Goal: Find specific page/section: Find specific page/section

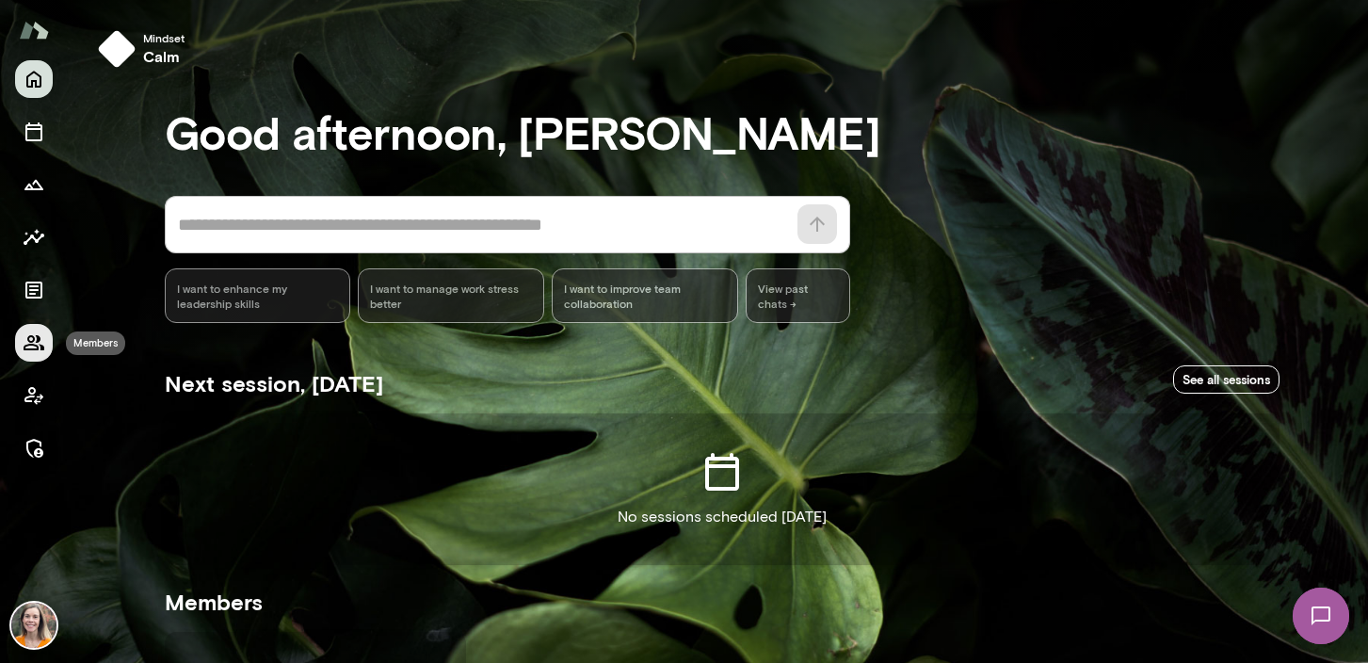
click at [34, 339] on icon "Members" at bounding box center [34, 342] width 21 height 15
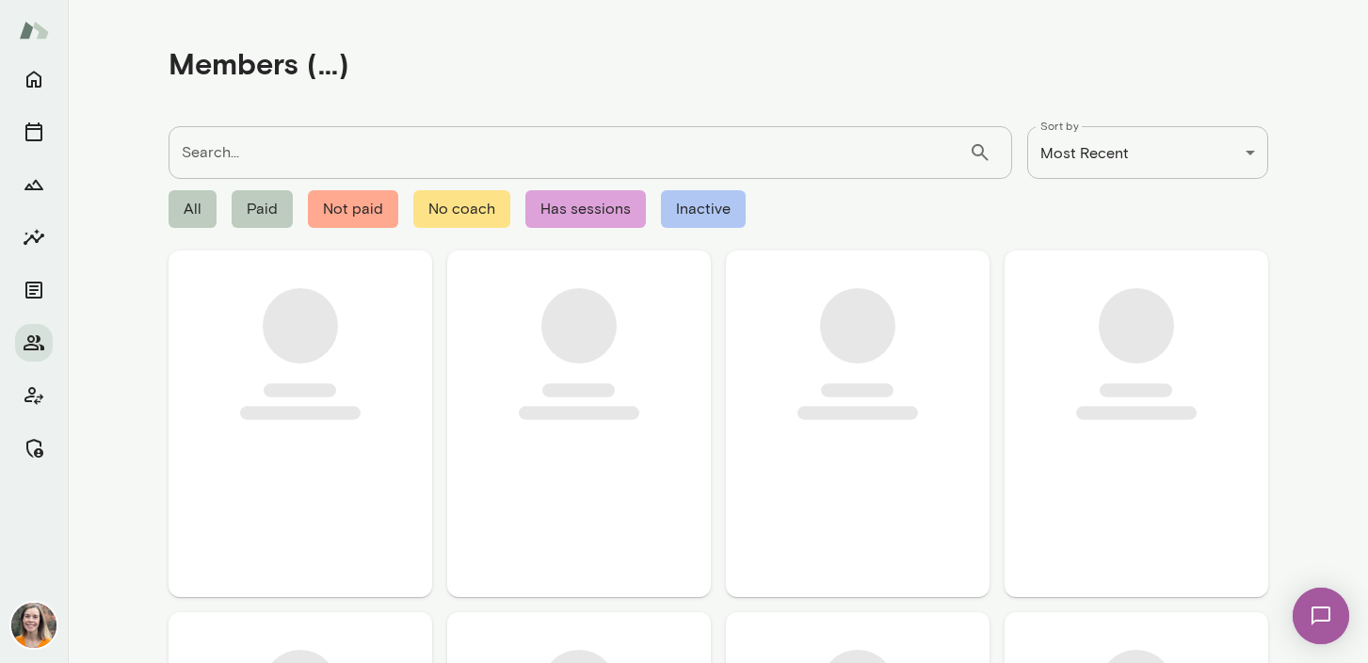
click at [218, 145] on div "Search... ​ Search..." at bounding box center [591, 152] width 844 height 53
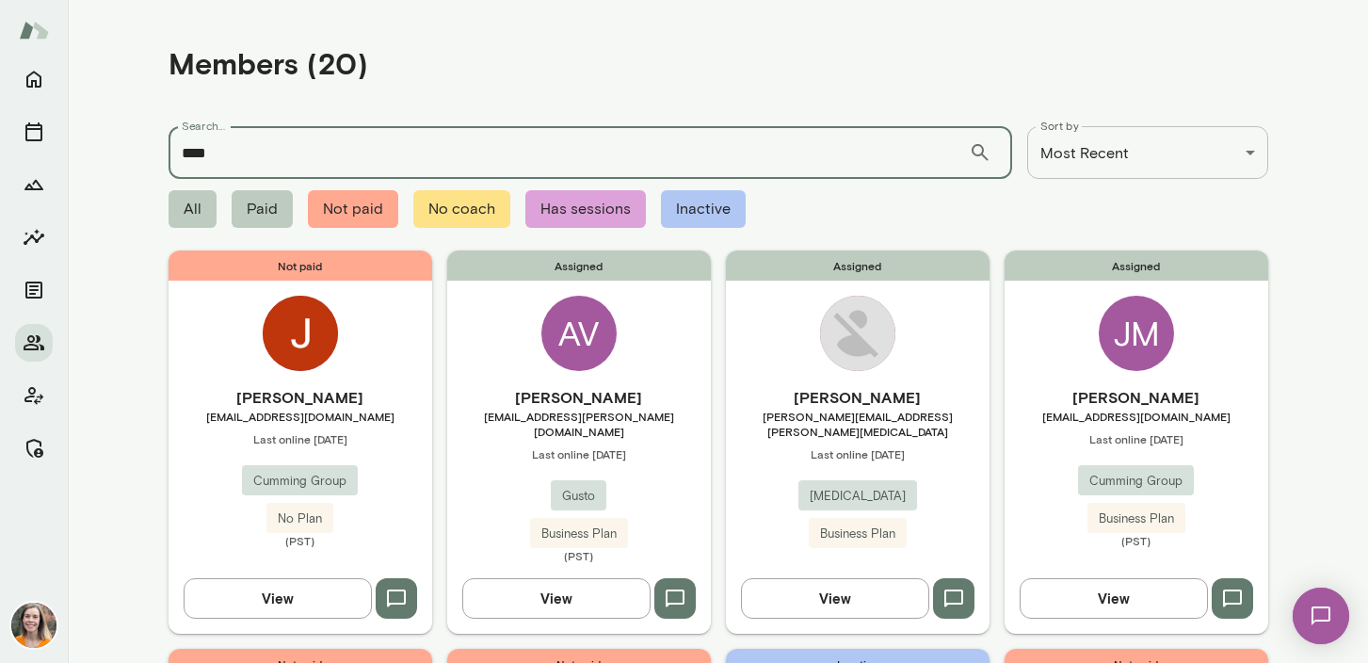
type input "****"
click at [944, 413] on span "manik.sachdeva@overjet.ai" at bounding box center [858, 424] width 264 height 30
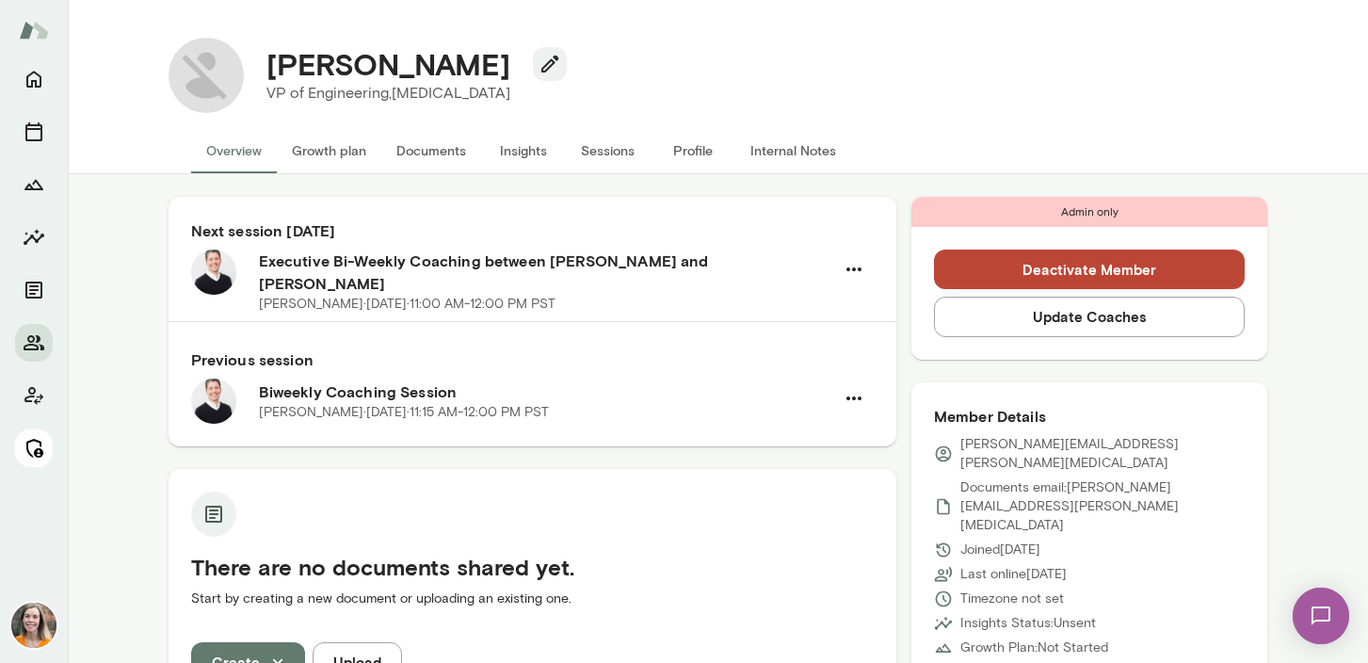
click at [36, 455] on icon "Manage" at bounding box center [34, 448] width 17 height 19
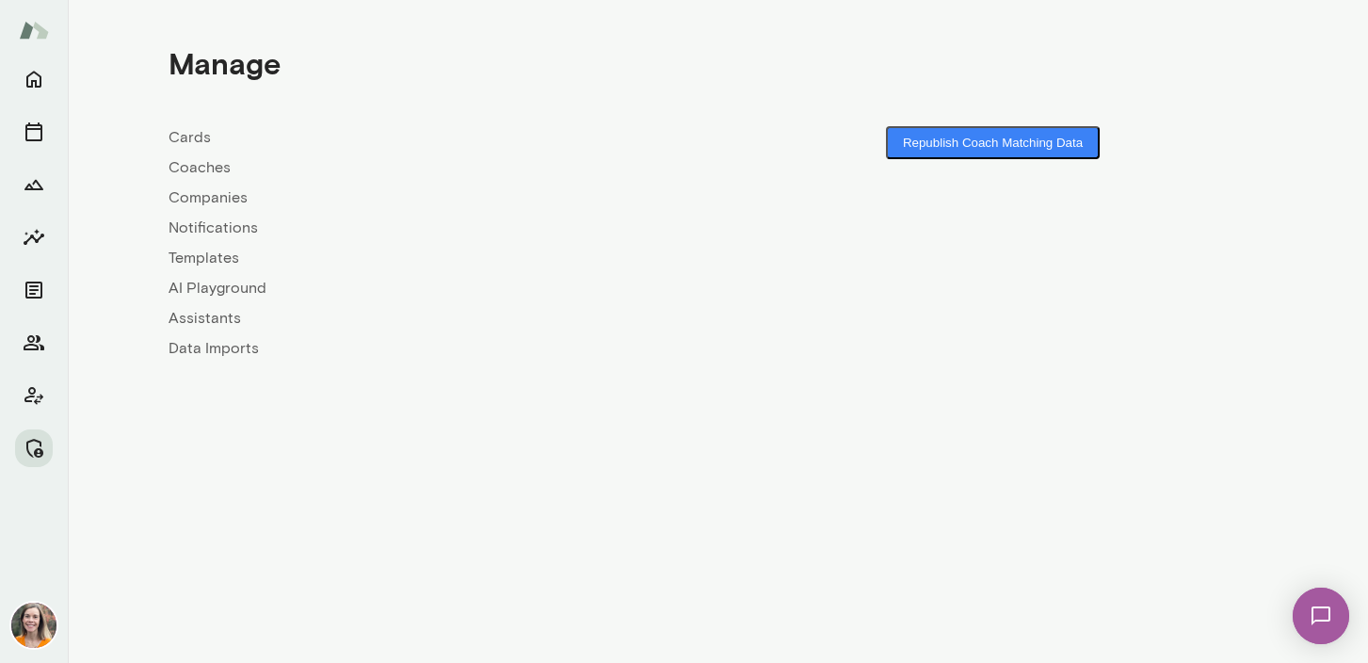
click at [198, 165] on link "Coaches" at bounding box center [444, 167] width 550 height 23
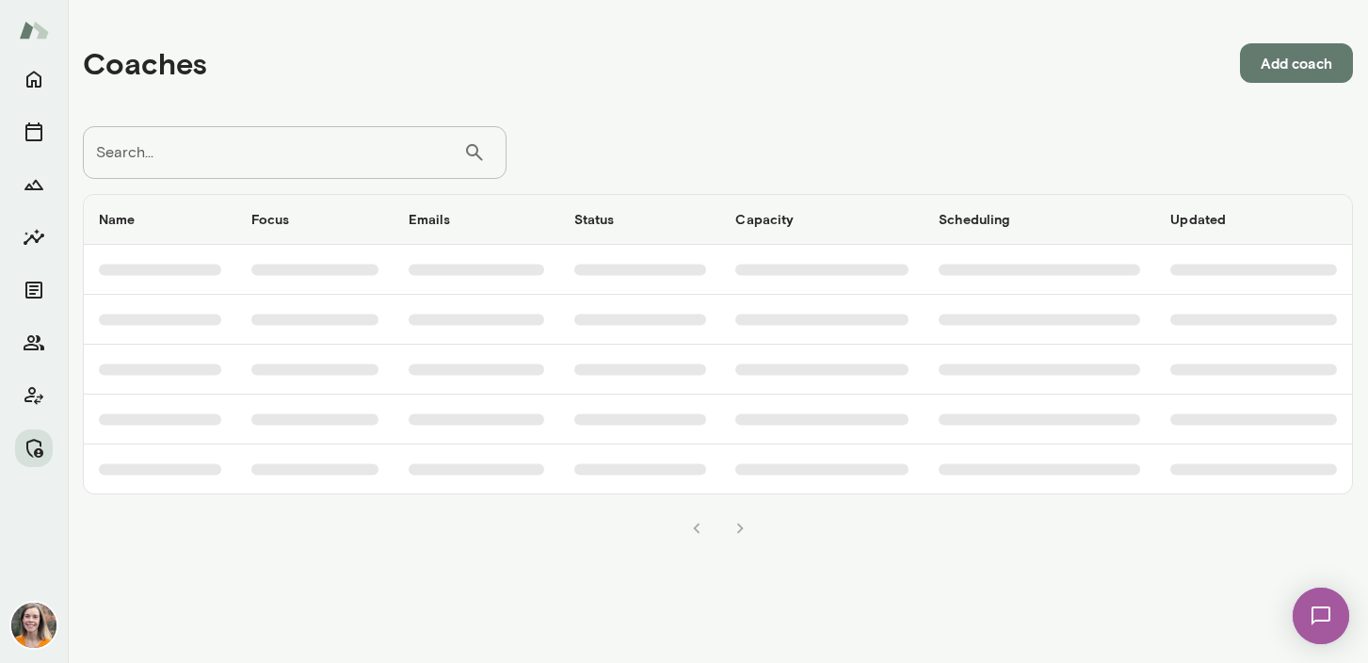
click at [242, 140] on input "Search..." at bounding box center [273, 152] width 380 height 53
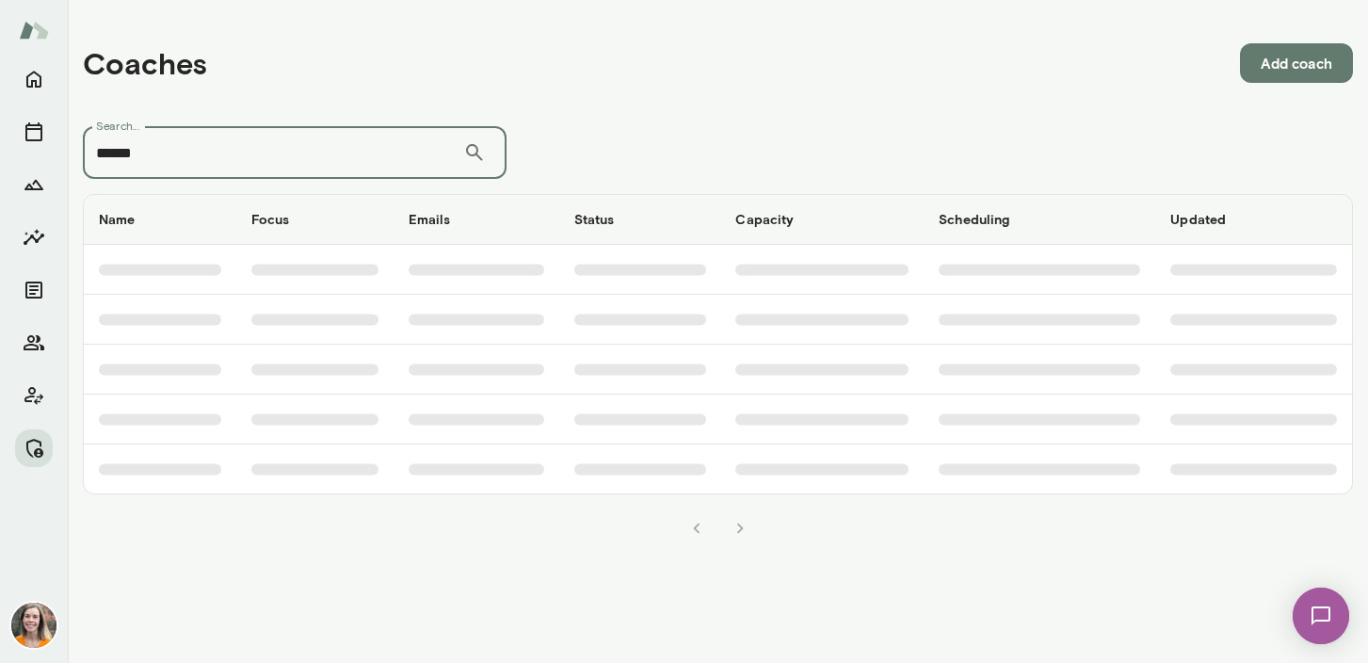
type input "******"
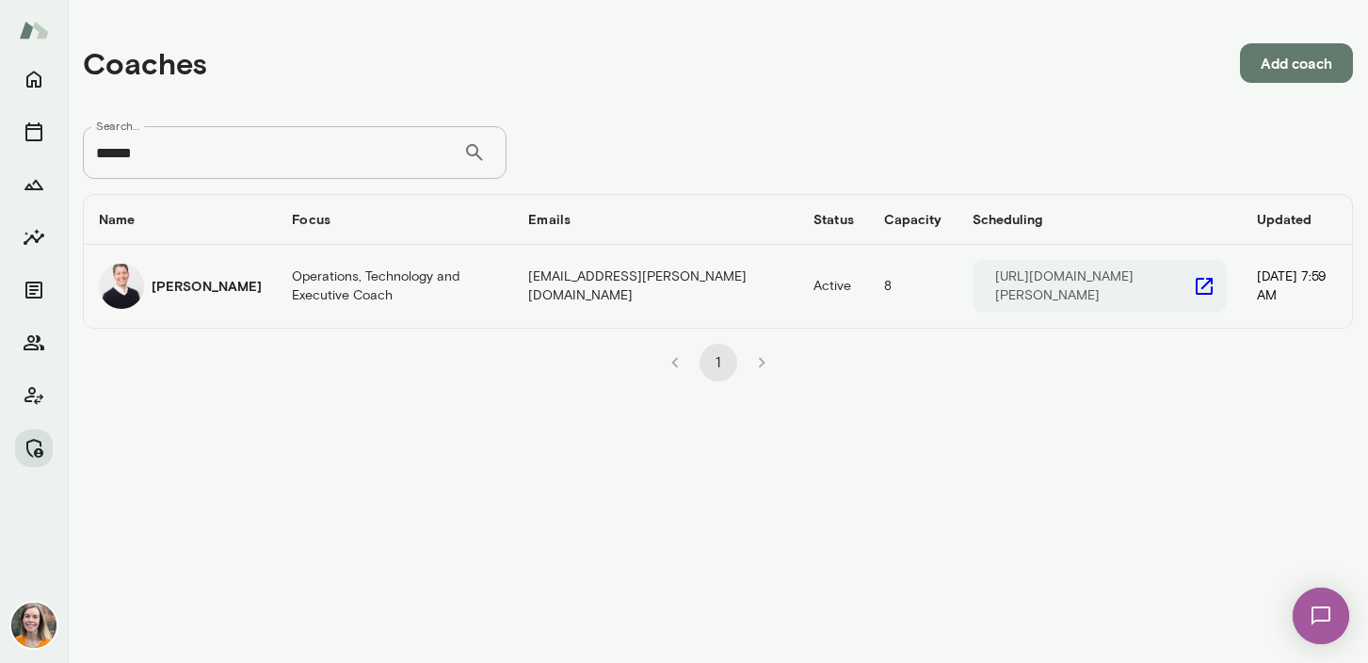
click at [215, 278] on h6 "Dustin Lucien" at bounding box center [207, 286] width 110 height 19
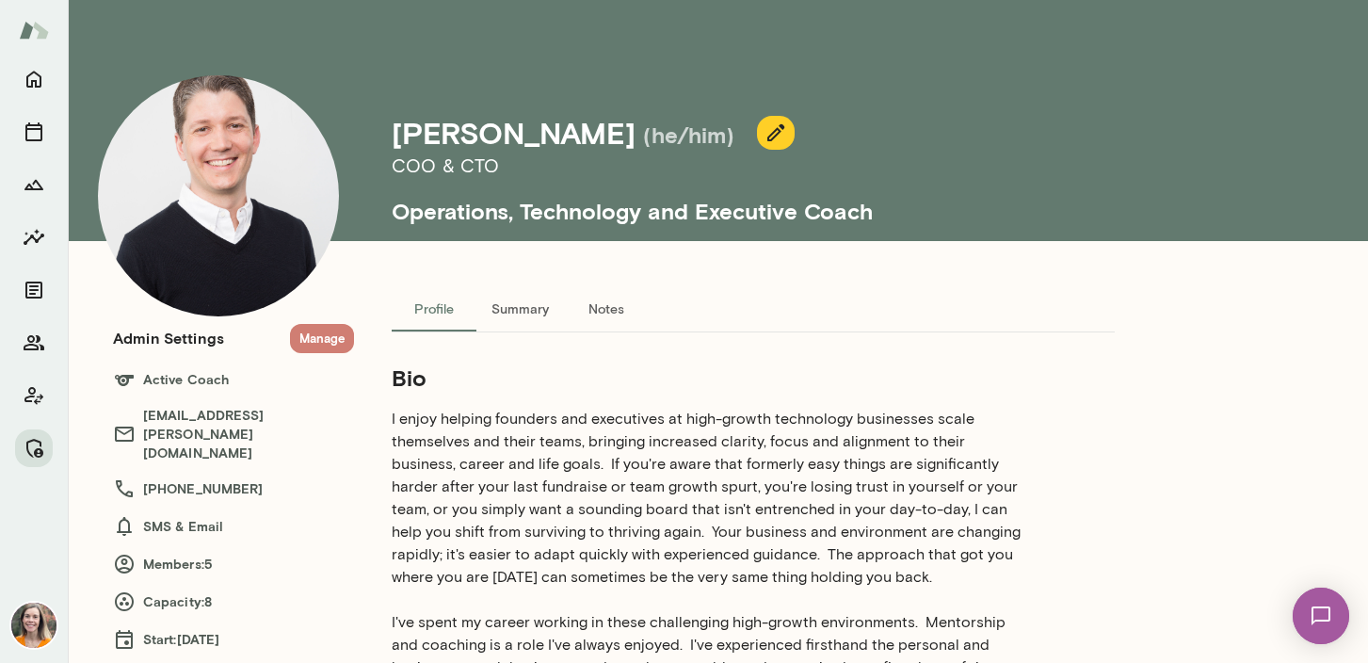
click at [320, 336] on button "Manage" at bounding box center [322, 338] width 64 height 29
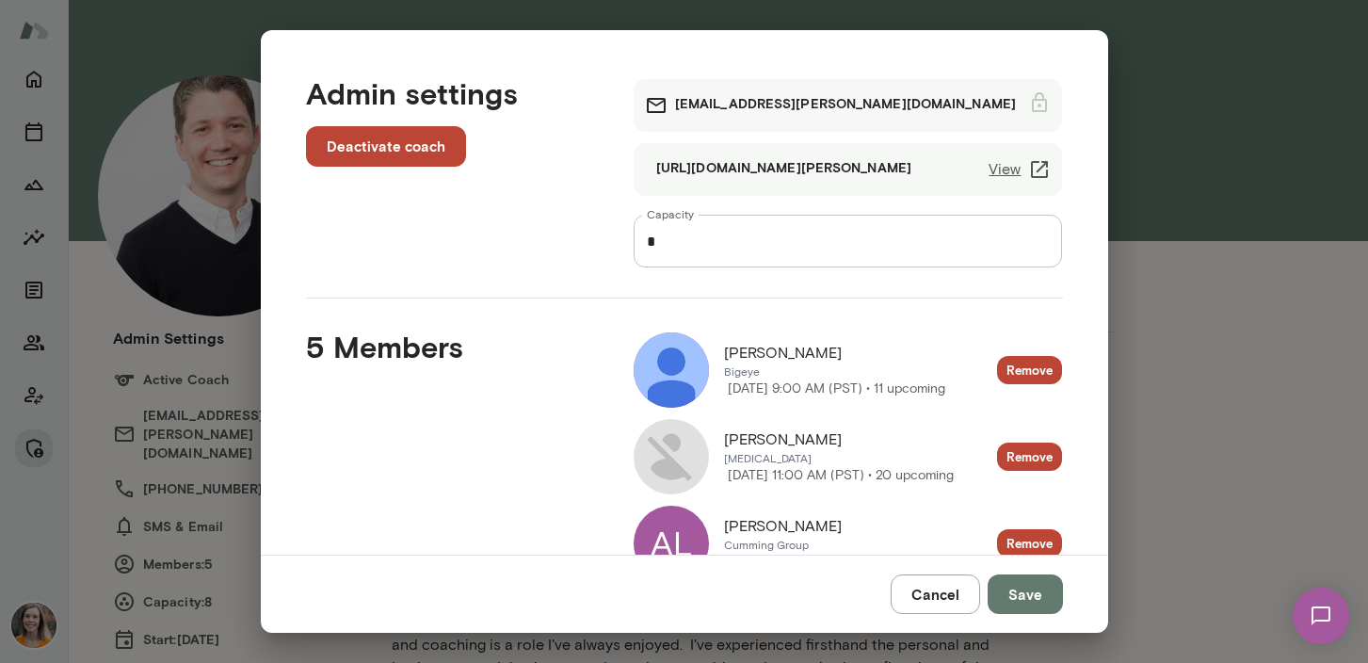
click at [945, 581] on button "Cancel" at bounding box center [935, 594] width 89 height 40
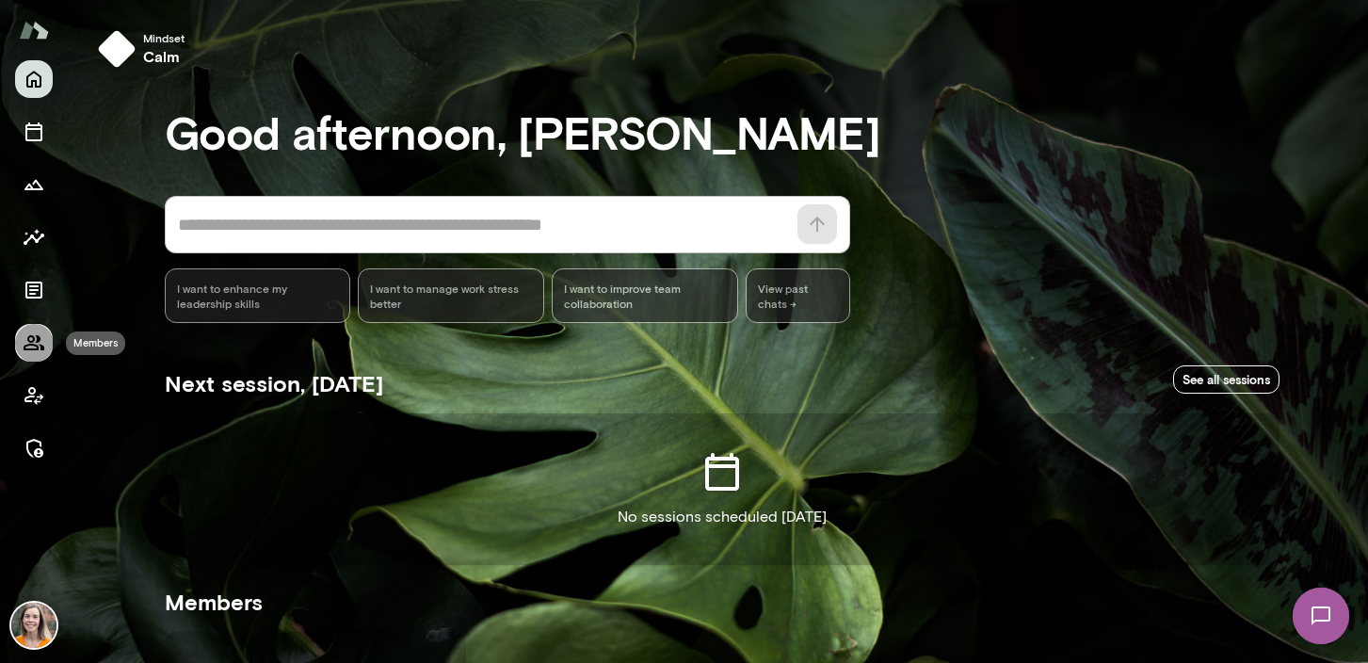
click at [32, 342] on icon "Members" at bounding box center [34, 342] width 21 height 15
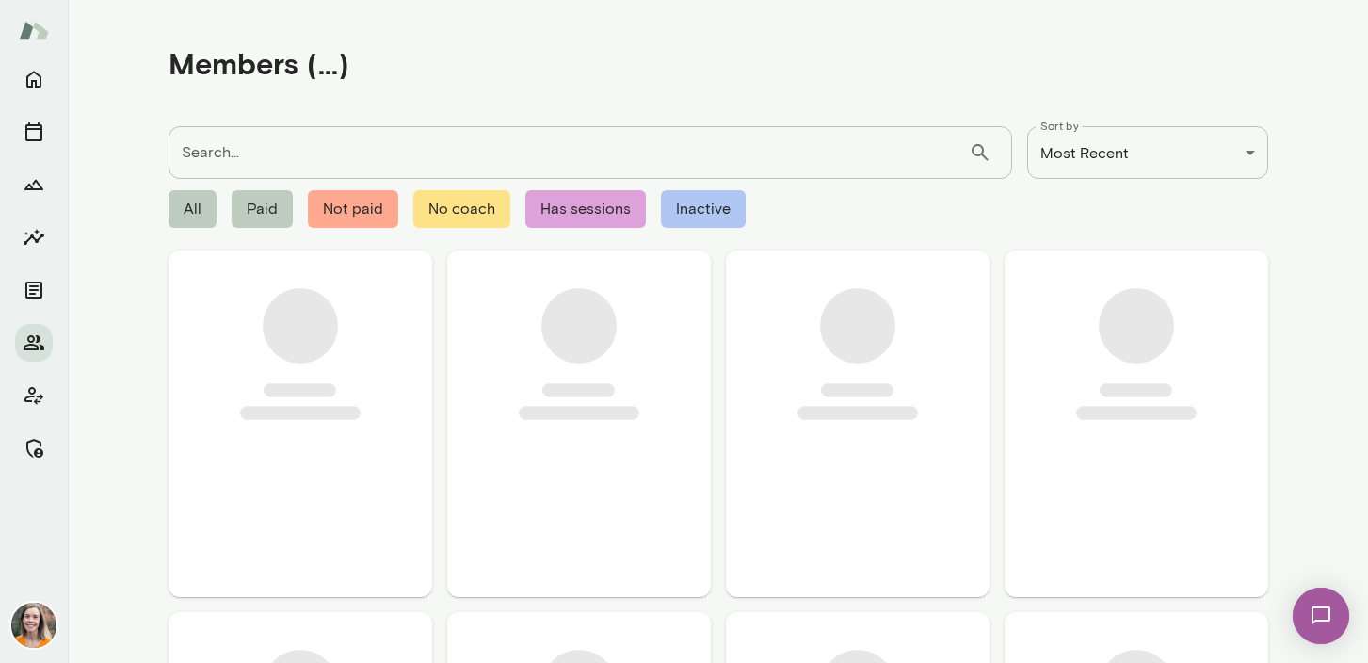
click at [258, 154] on input "Search..." at bounding box center [569, 152] width 800 height 53
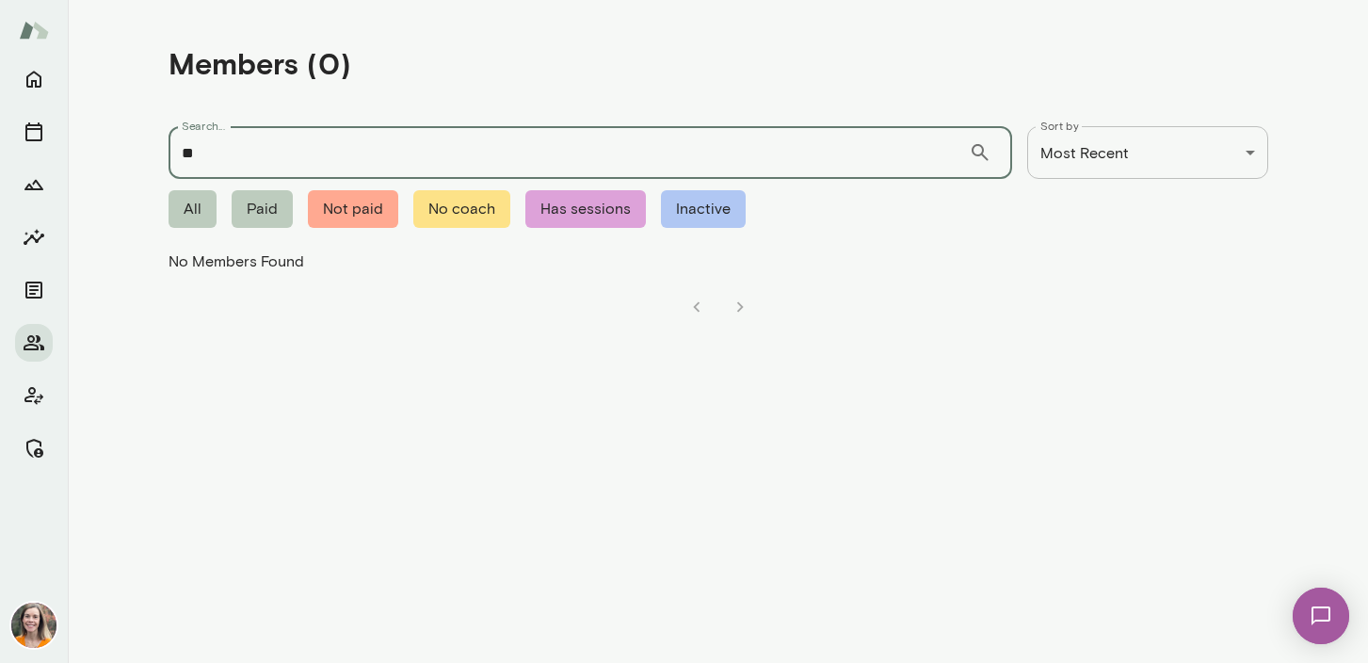
type input "*"
type input "*******"
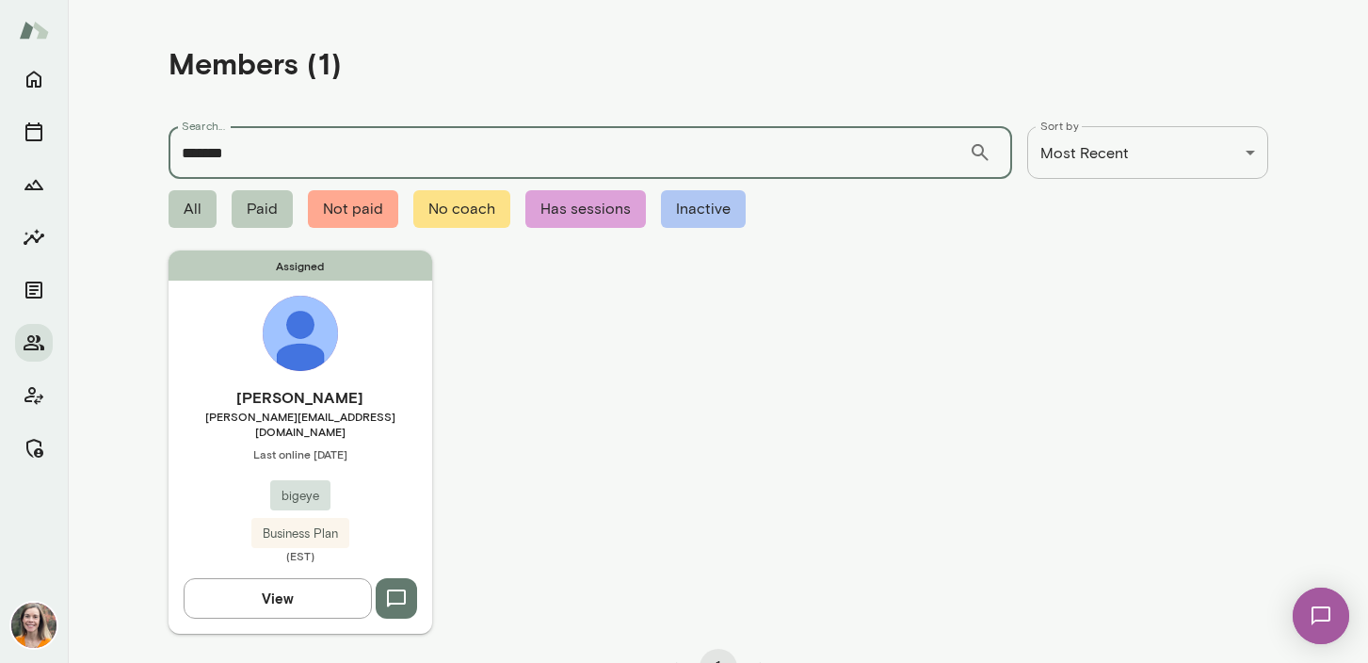
click at [378, 405] on h6 "[PERSON_NAME]" at bounding box center [301, 397] width 264 height 23
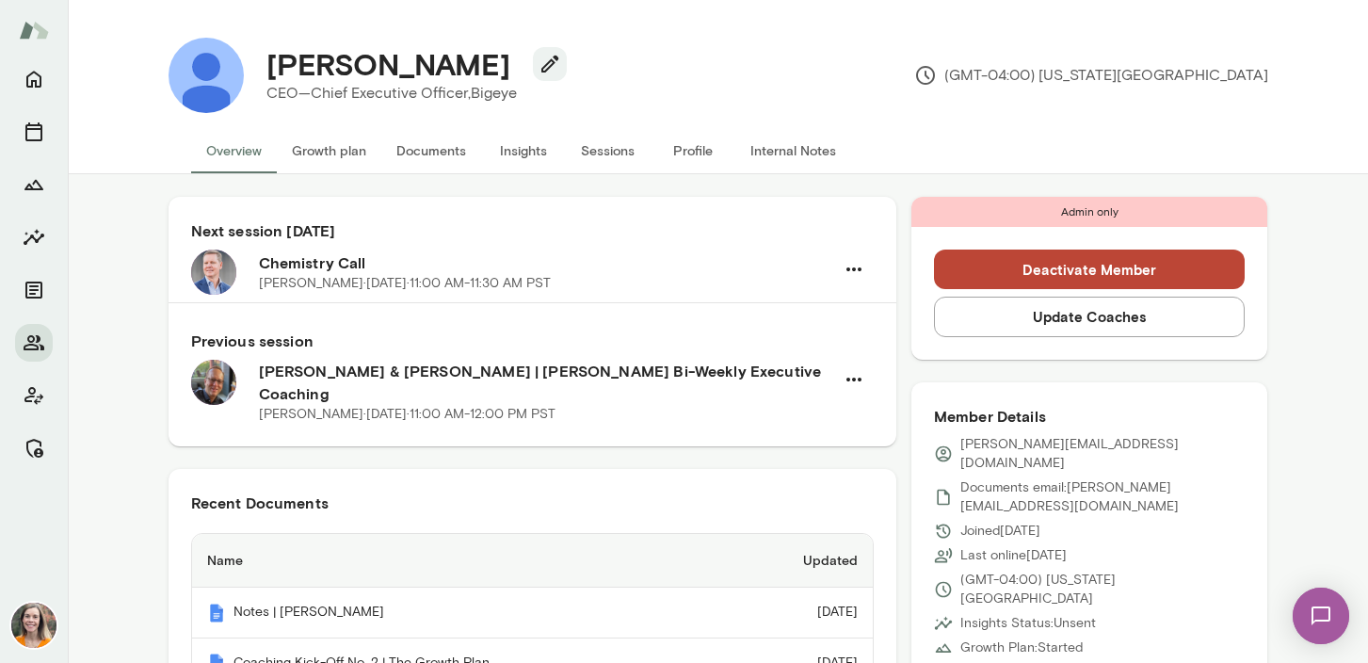
click at [615, 146] on button "Sessions" at bounding box center [608, 150] width 85 height 45
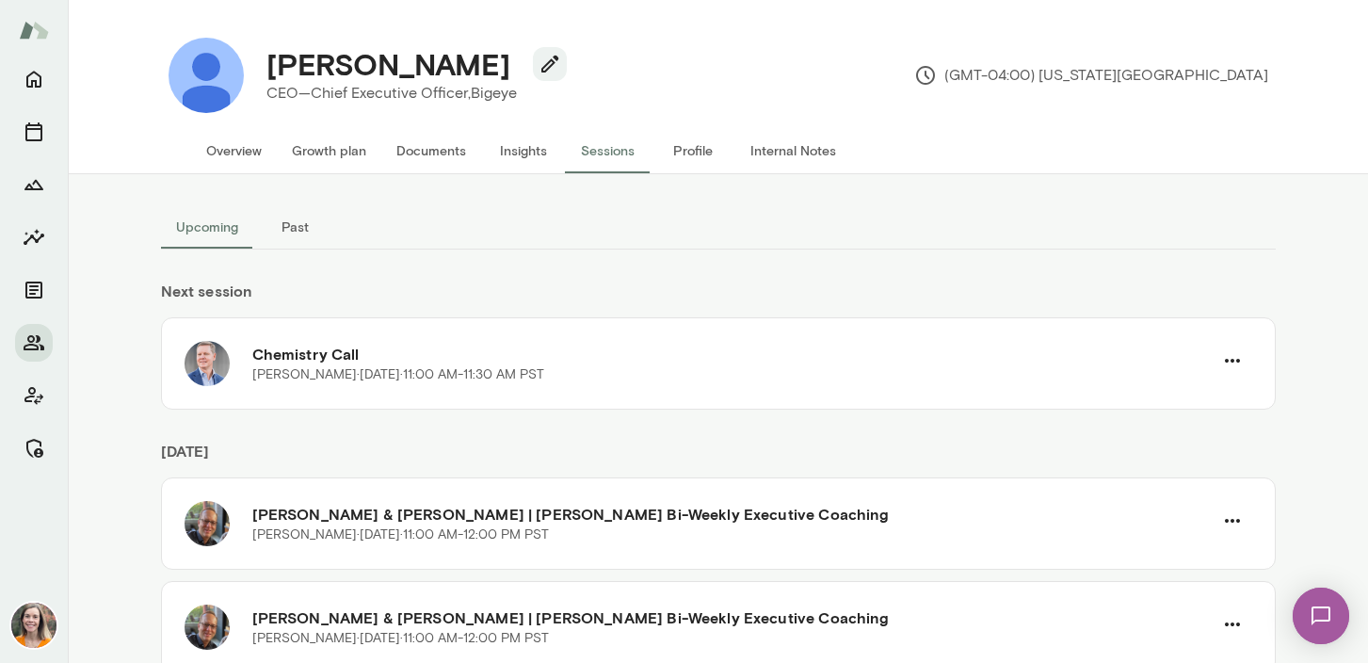
scroll to position [63, 0]
